Goal: Information Seeking & Learning: Learn about a topic

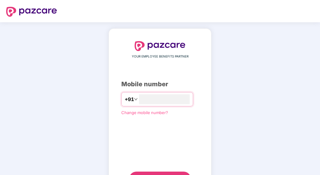
type input "**********"
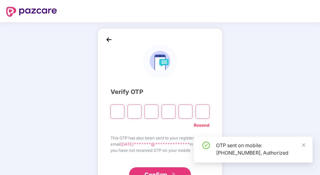
click at [119, 112] on input "Please enter verification code. Digit 1" at bounding box center [118, 112] width 14 height 14
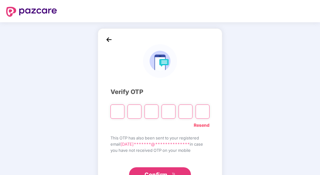
type input "*"
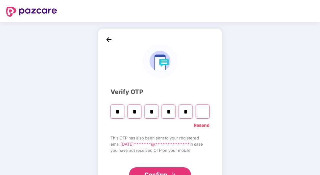
type input "*"
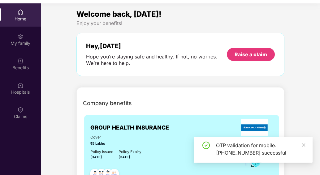
scroll to position [35, 0]
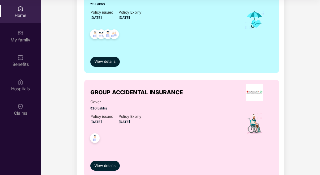
scroll to position [149, 0]
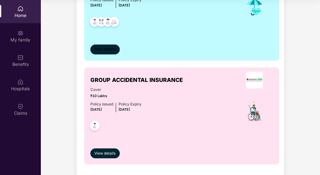
click at [106, 49] on span "View details" at bounding box center [104, 49] width 21 height 6
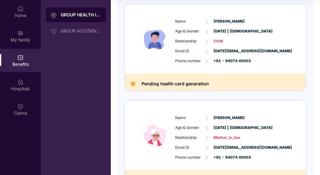
scroll to position [291, 0]
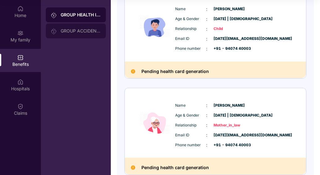
click at [87, 32] on div "GROUP ACCIDENTAL INSURANCE" at bounding box center [81, 30] width 40 height 5
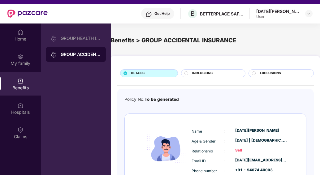
scroll to position [10, 0]
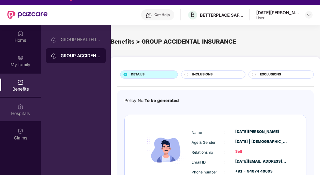
click at [15, 112] on div "Hospitals" at bounding box center [20, 114] width 41 height 6
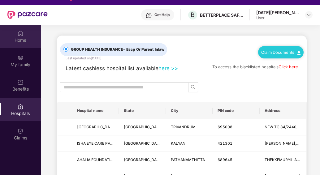
click at [23, 34] on img at bounding box center [20, 33] width 6 height 6
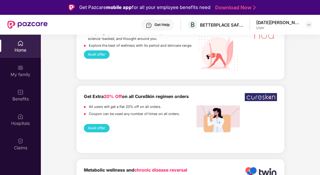
scroll to position [966, 0]
